Goal: Transaction & Acquisition: Book appointment/travel/reservation

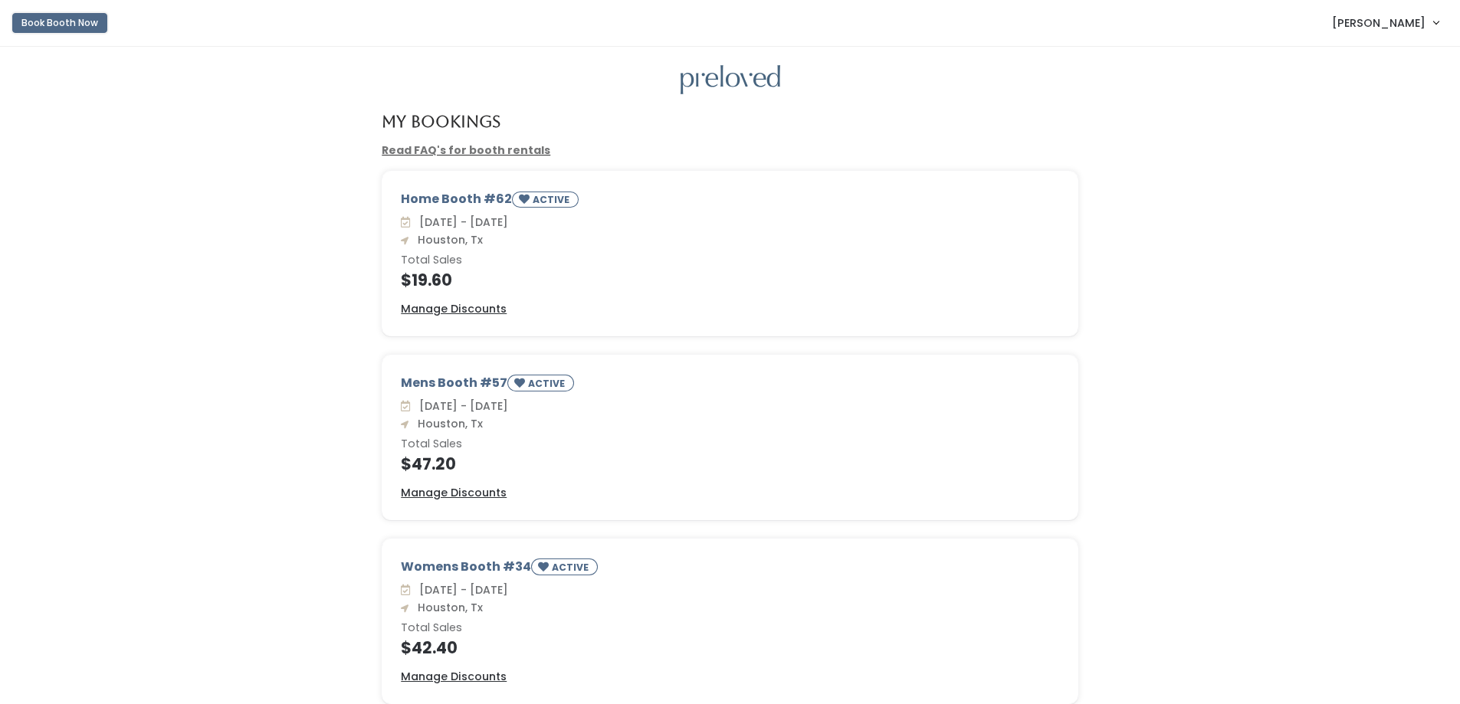
click at [84, 22] on button "Book Booth Now" at bounding box center [59, 23] width 95 height 20
click at [459, 156] on link "Read FAQ's for booth rentals" at bounding box center [466, 150] width 169 height 15
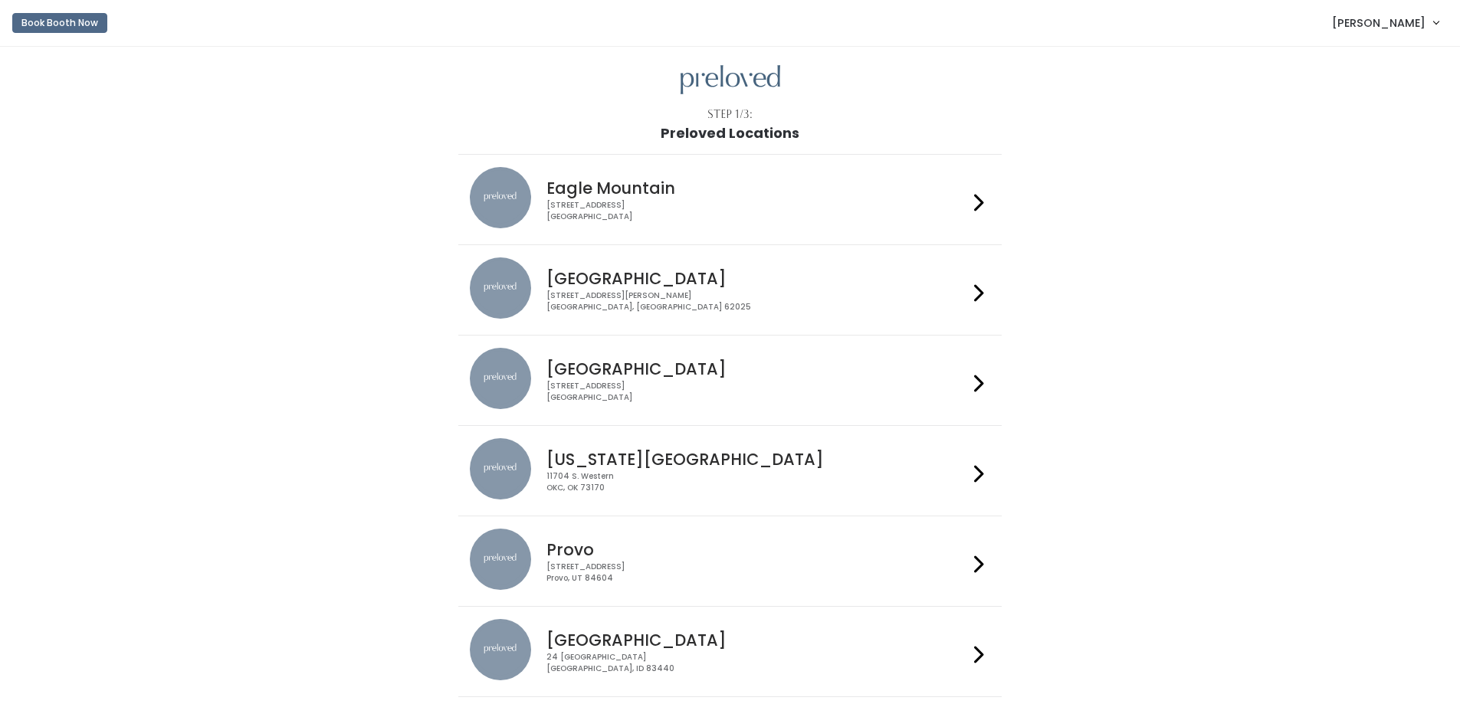
click at [729, 386] on div "[STREET_ADDRESS]" at bounding box center [756, 392] width 421 height 22
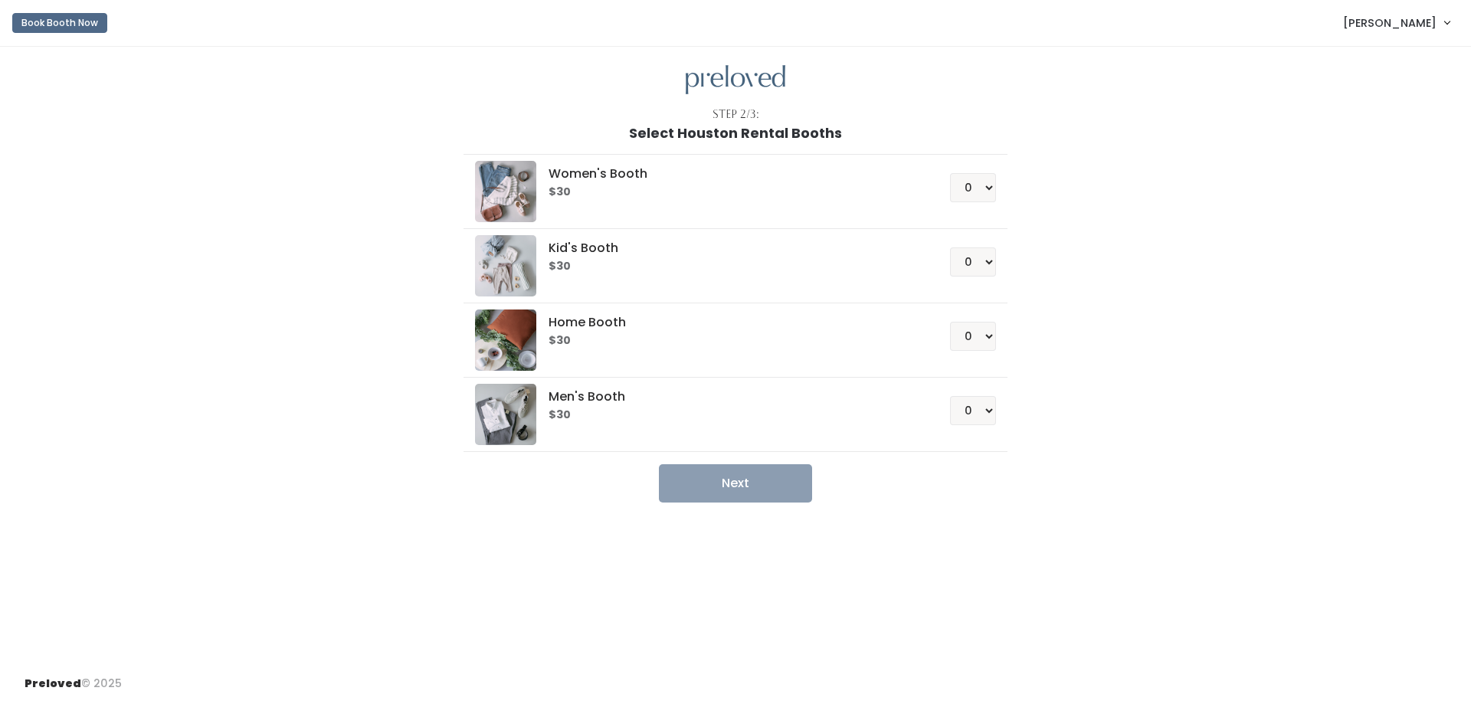
click at [696, 198] on h6 "$30" at bounding box center [731, 192] width 364 height 12
click at [985, 406] on select "0 1 2 3 4" at bounding box center [973, 410] width 46 height 29
select select "1"
click at [950, 396] on select "0 1 2 3 4" at bounding box center [973, 410] width 46 height 29
